Goal: Find specific page/section: Find specific page/section

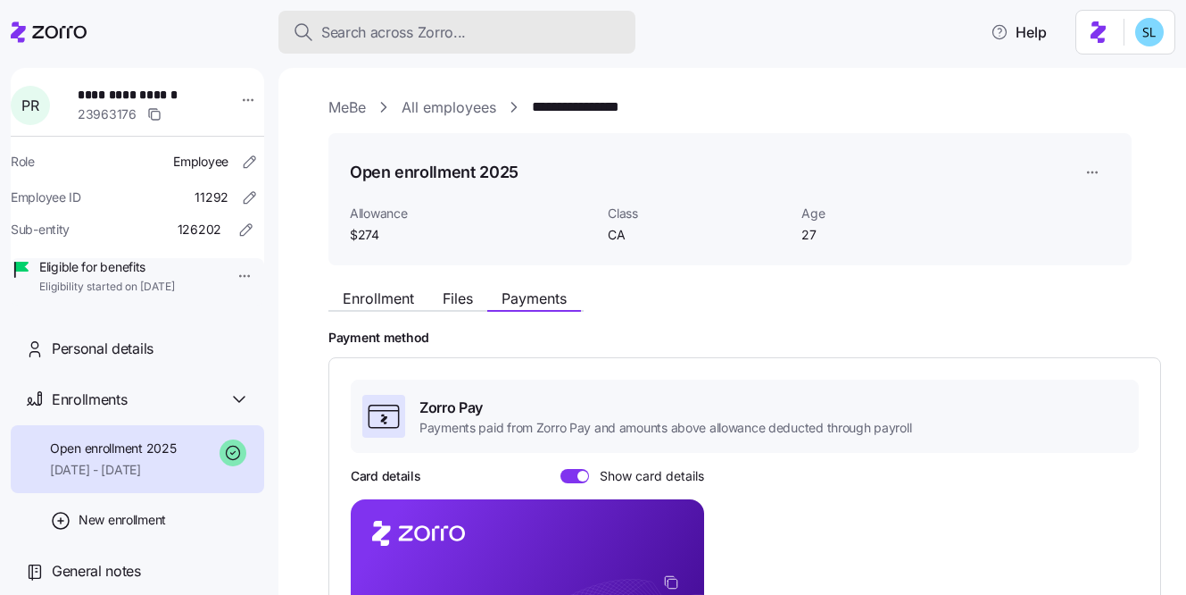
click at [517, 37] on div "Search across Zorro..." at bounding box center [457, 32] width 329 height 22
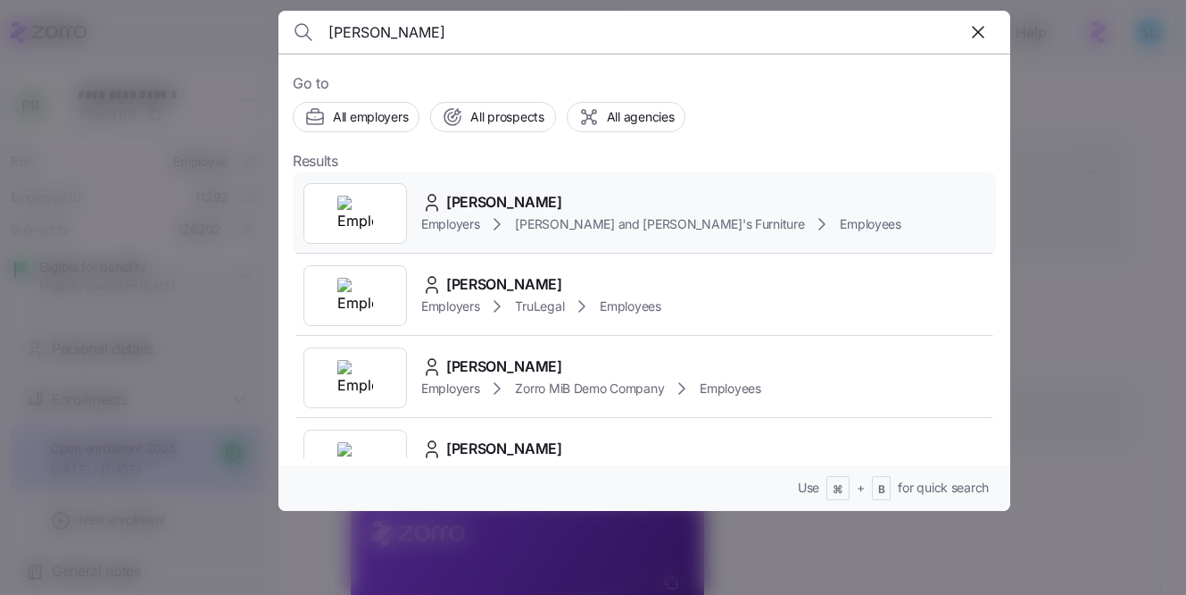
type input "[PERSON_NAME]"
click at [535, 179] on div "[PERSON_NAME] Employers [PERSON_NAME] and [PERSON_NAME]'s Furniture Employees" at bounding box center [644, 213] width 703 height 82
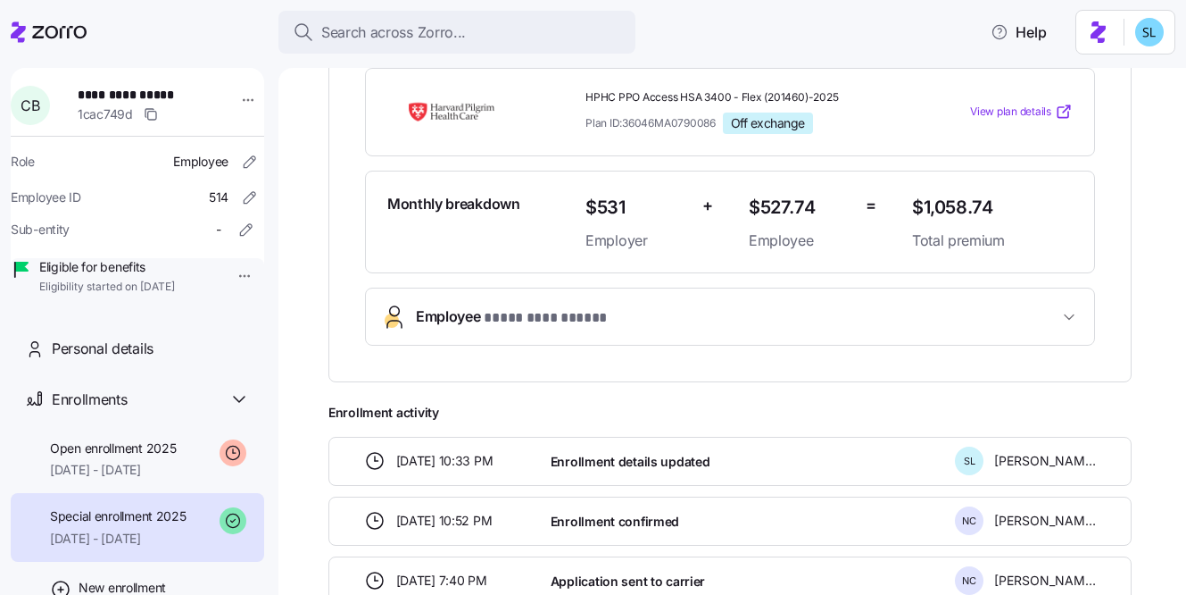
scroll to position [639, 0]
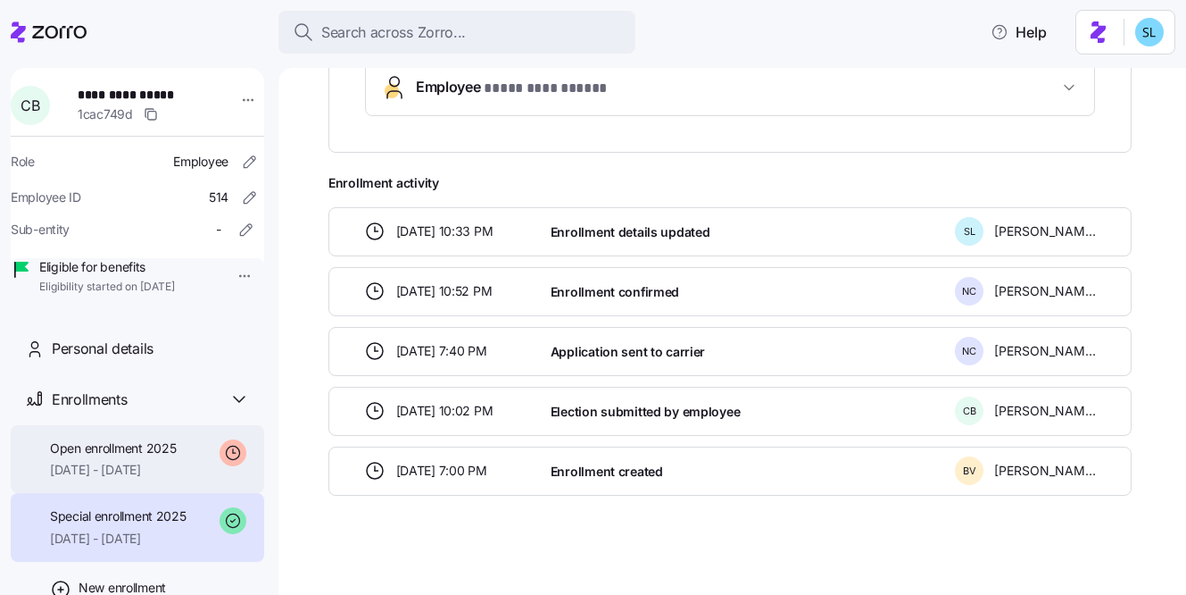
click at [110, 478] on span "[DATE] - [DATE]" at bounding box center [113, 470] width 126 height 18
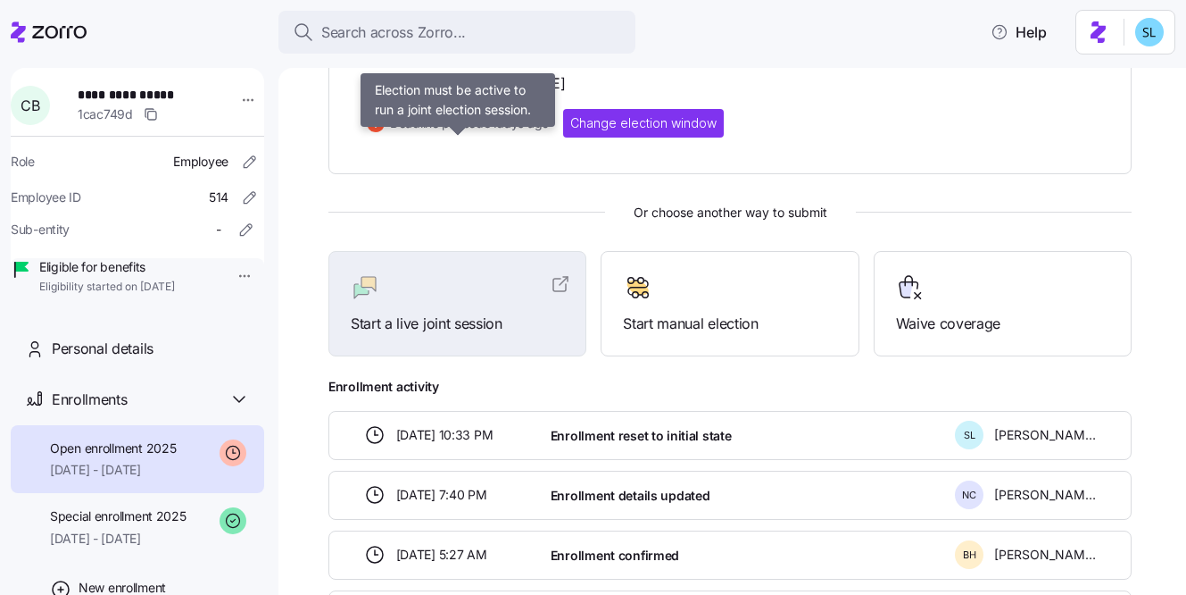
scroll to position [578, 0]
